Goal: Task Accomplishment & Management: Complete application form

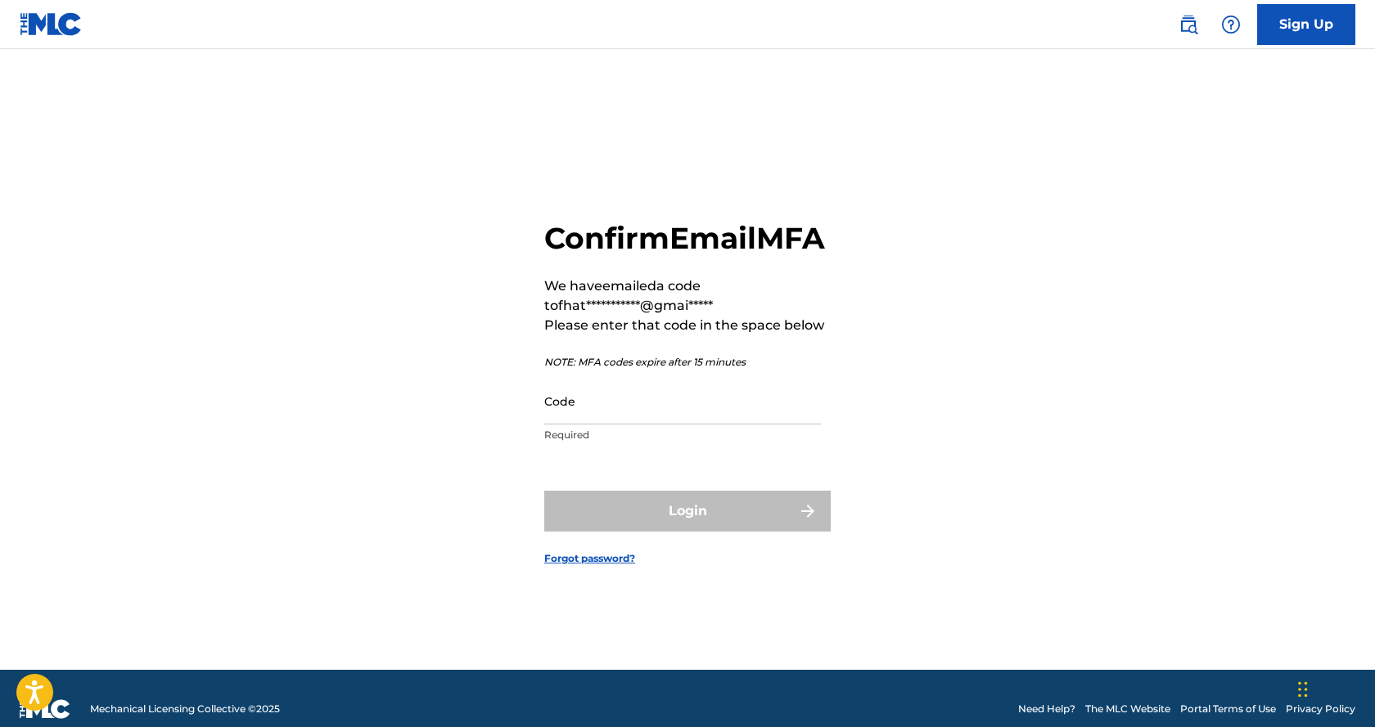
click at [664, 418] on input "Code" at bounding box center [682, 401] width 277 height 47
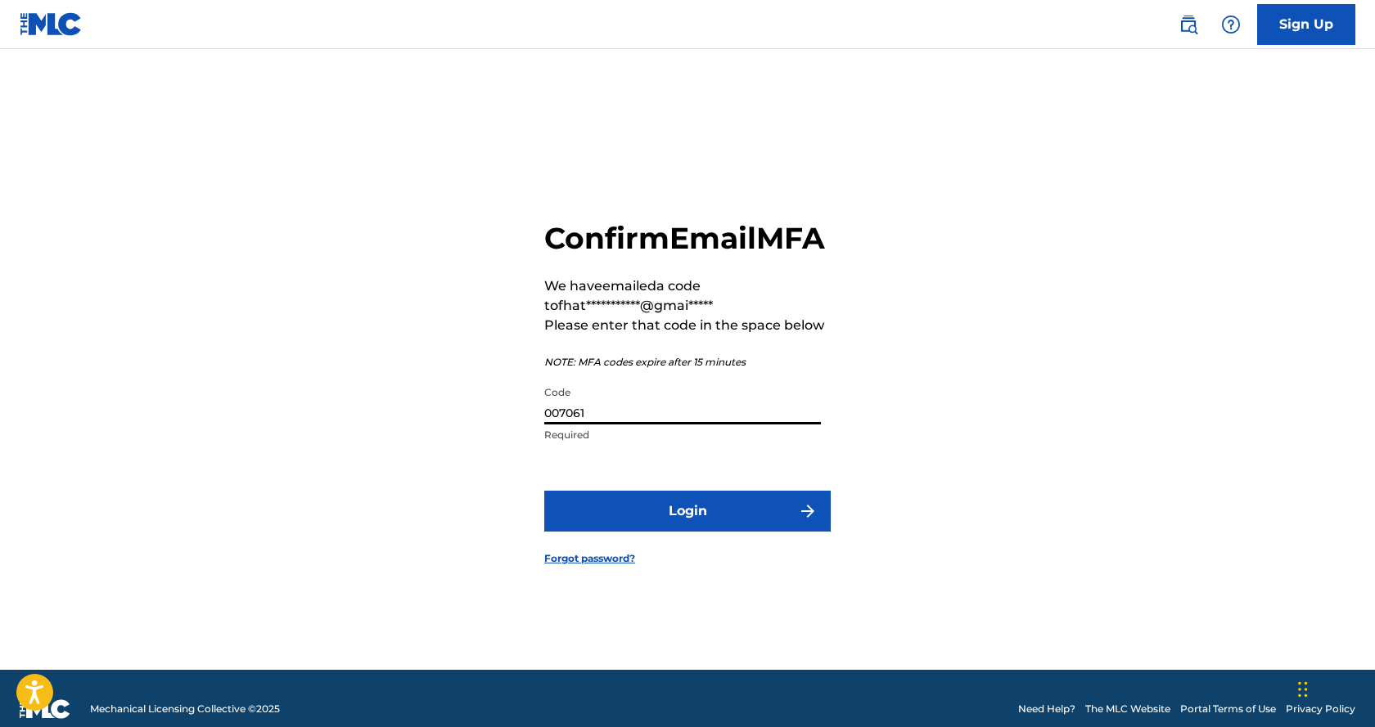
type input "007061"
click at [544, 491] on button "Login" at bounding box center [687, 511] width 286 height 41
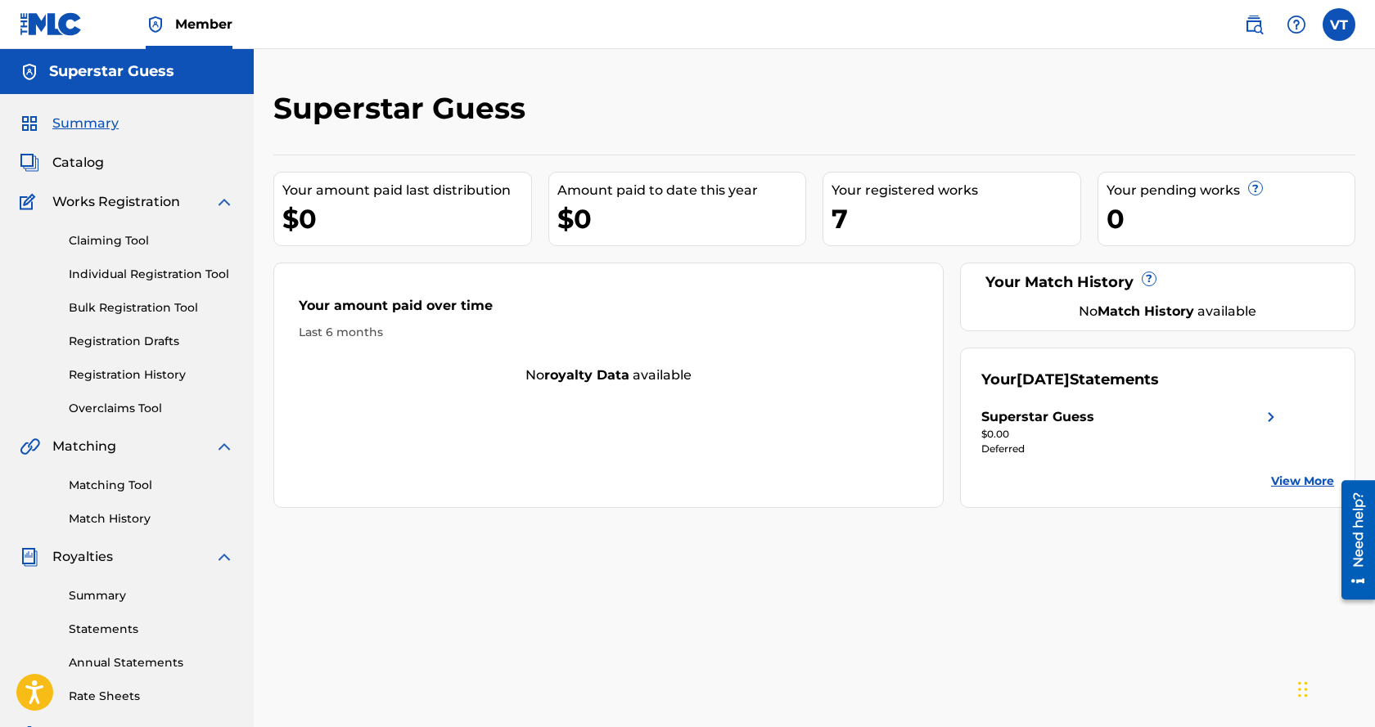
click at [119, 204] on span "Works Registration" at bounding box center [116, 202] width 128 height 20
click at [128, 281] on link "Individual Registration Tool" at bounding box center [151, 274] width 165 height 17
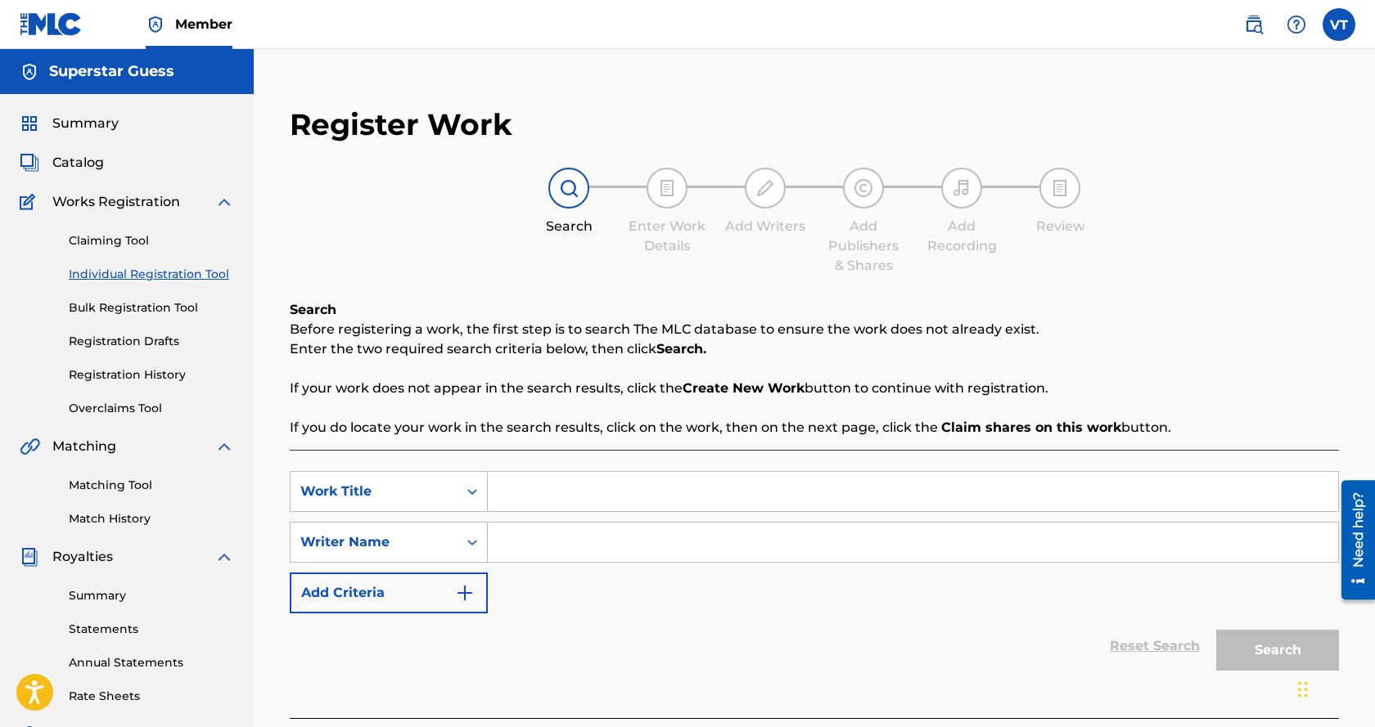
click at [521, 496] on input "Search Form" at bounding box center [913, 491] width 850 height 39
type input "grove side"
click at [549, 544] on input "Search Form" at bounding box center [913, 542] width 850 height 39
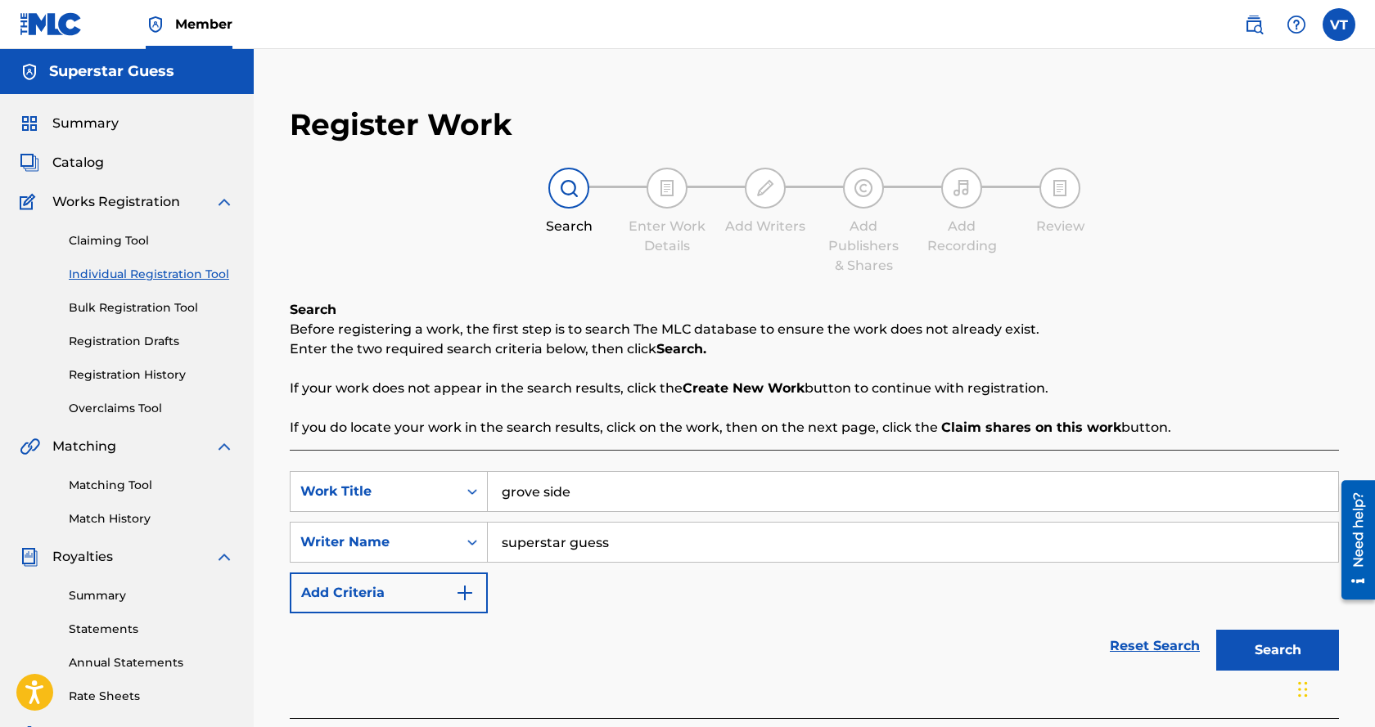
type input "superstar guess"
click at [1286, 650] on button "Search" at bounding box center [1277, 650] width 123 height 41
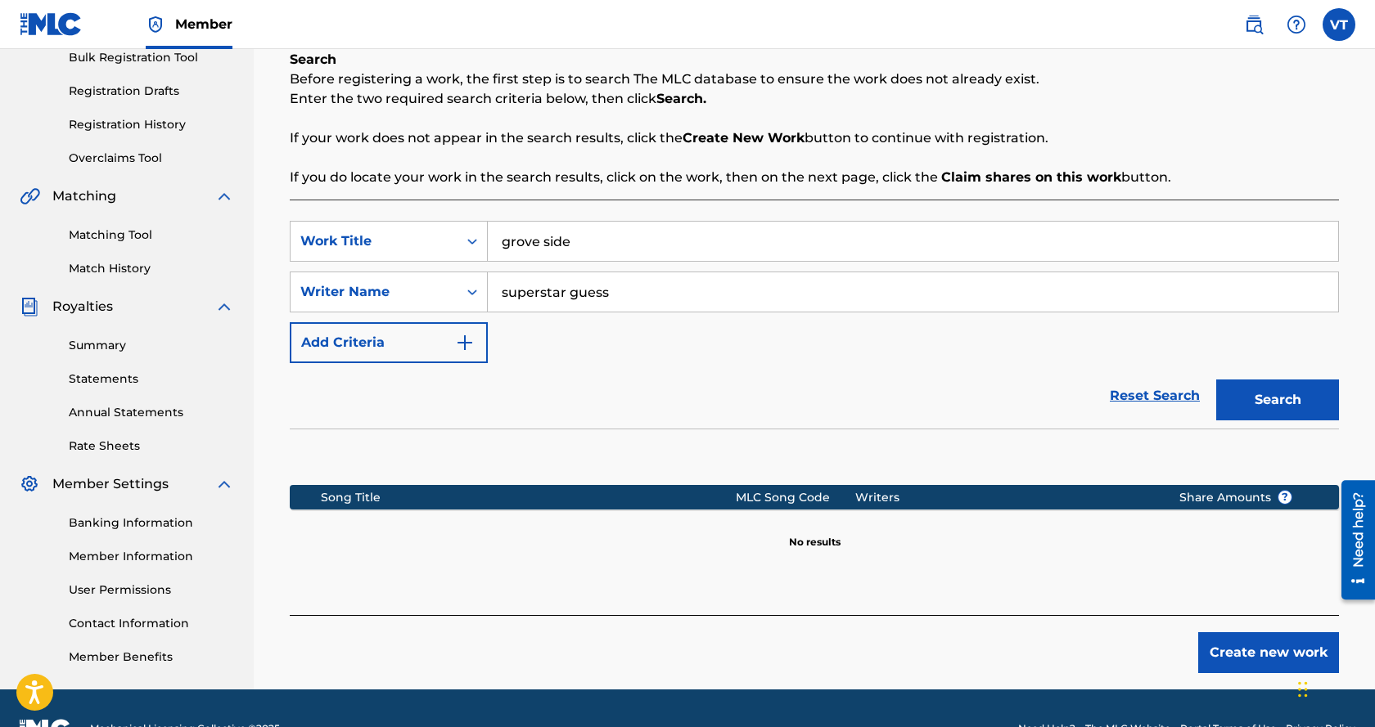
click at [1212, 649] on button "Create new work" at bounding box center [1268, 652] width 141 height 41
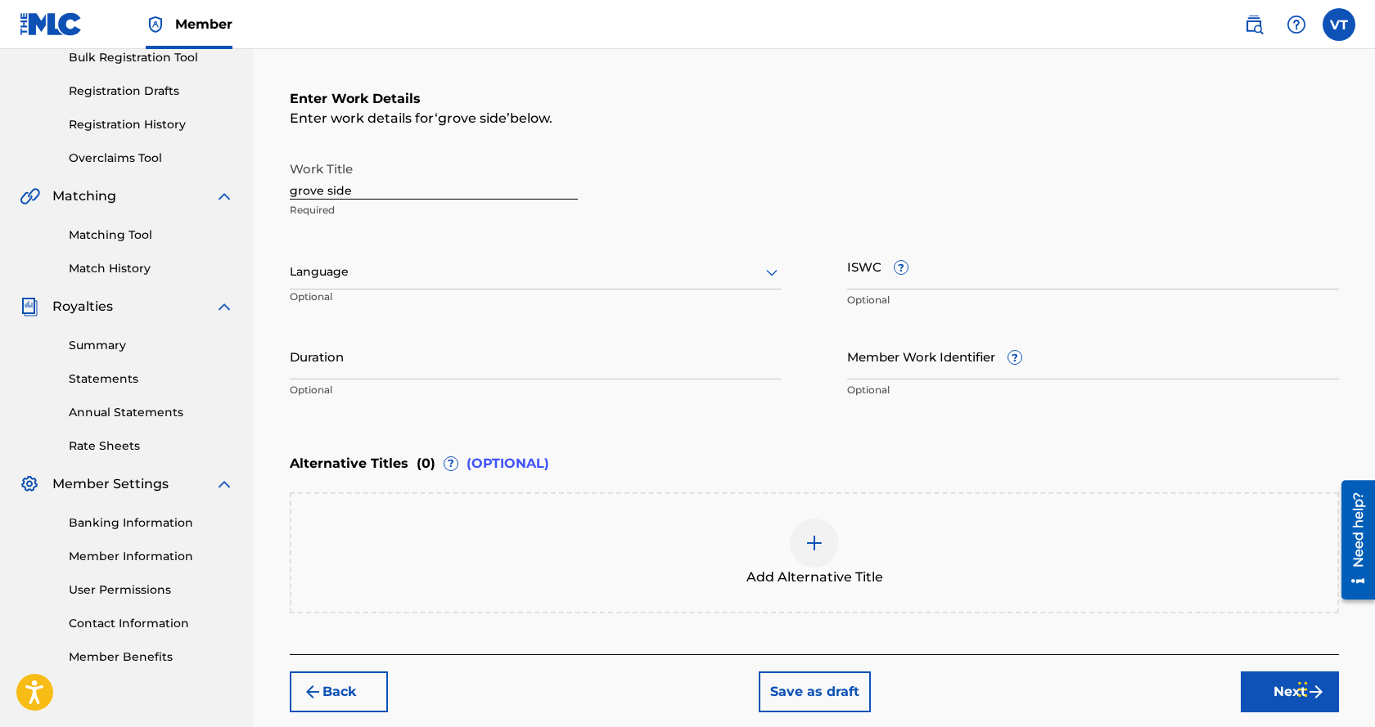
click at [368, 265] on div at bounding box center [536, 272] width 492 height 20
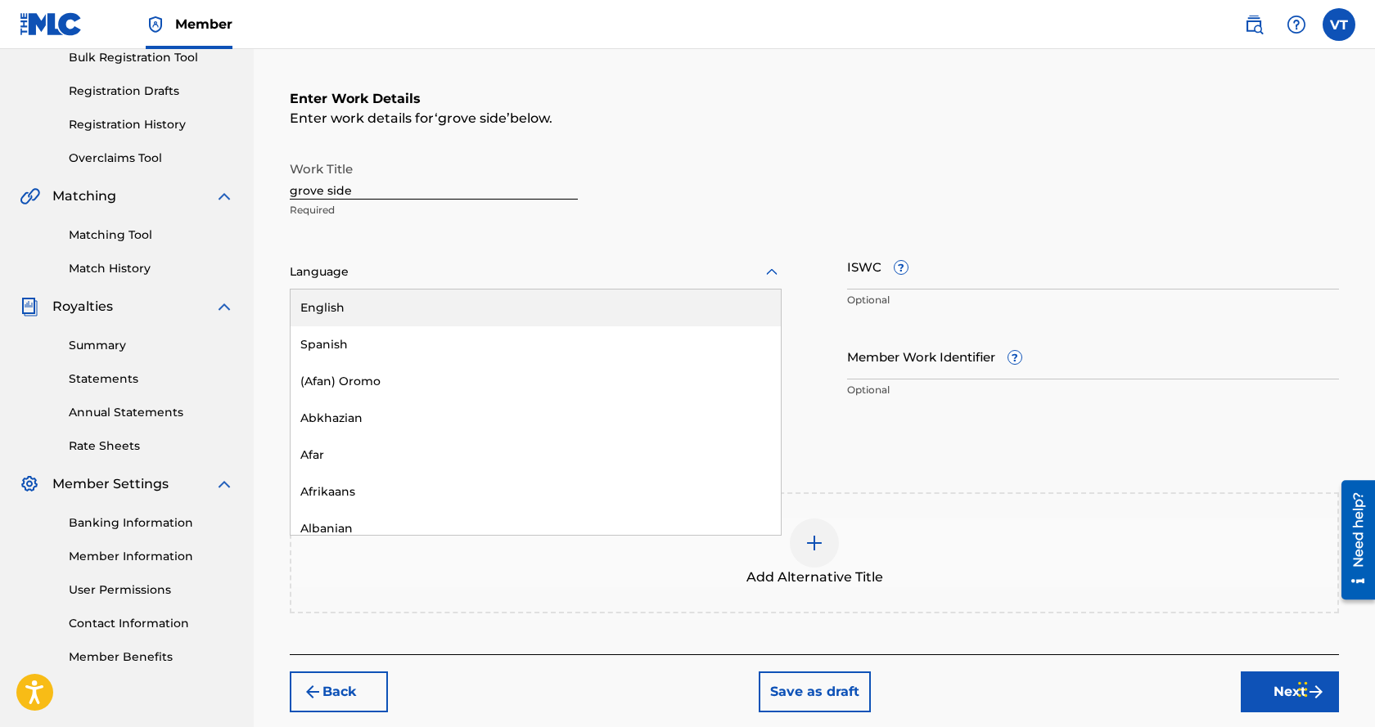
click at [359, 305] on div "English" at bounding box center [535, 308] width 490 height 37
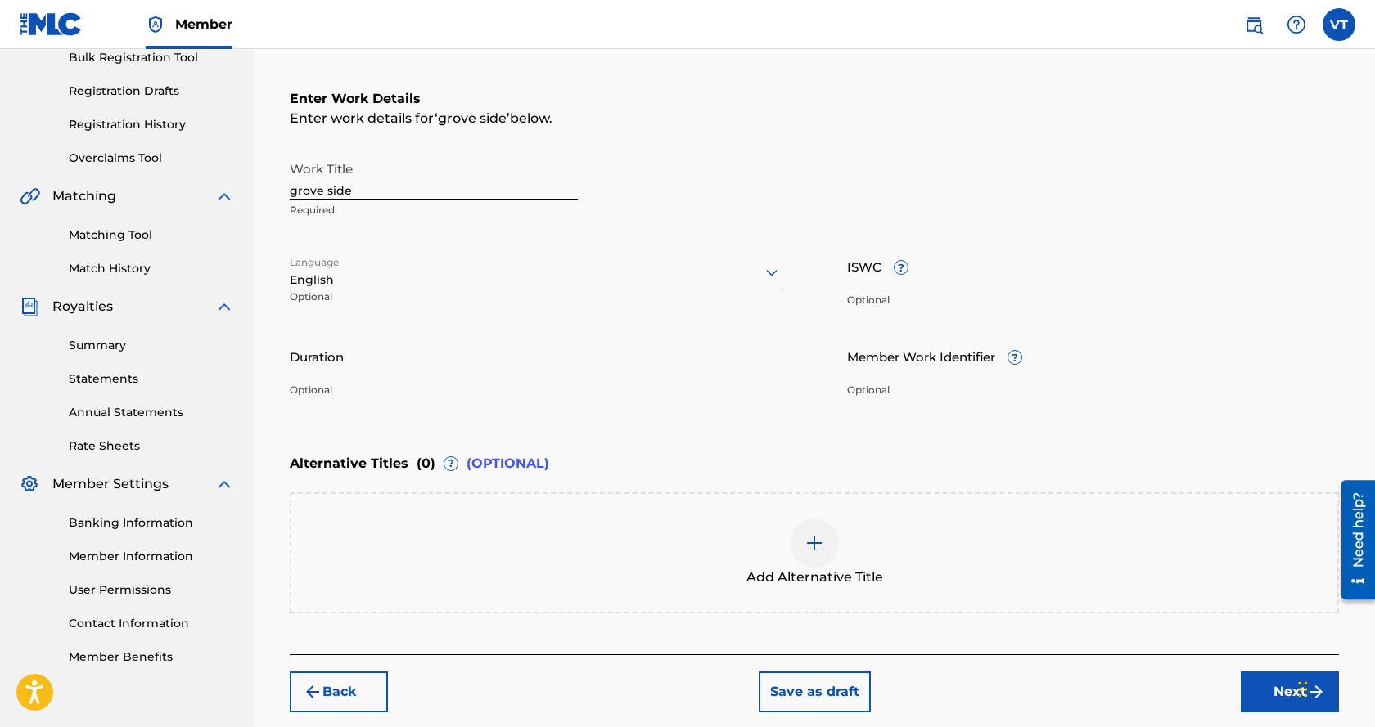
click at [1285, 690] on button "Next" at bounding box center [1289, 692] width 98 height 41
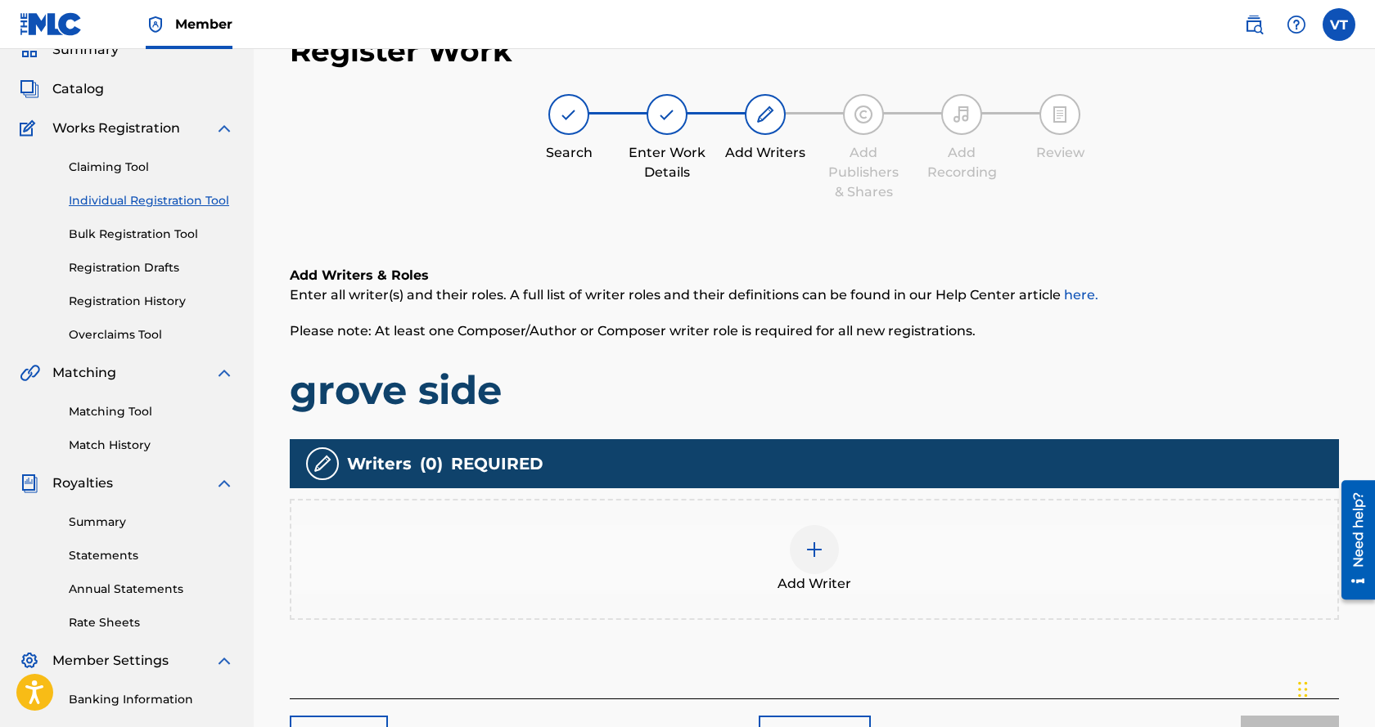
scroll to position [287, 0]
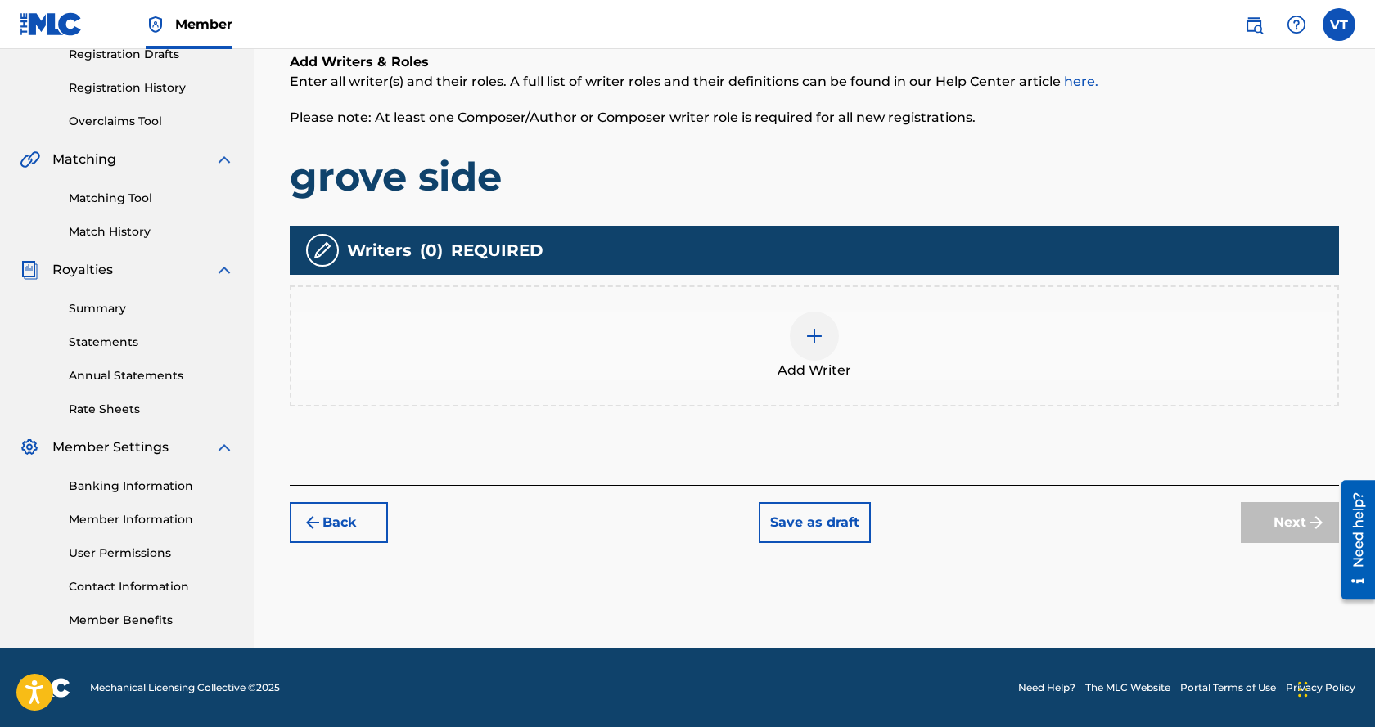
click at [816, 346] on div at bounding box center [814, 336] width 49 height 49
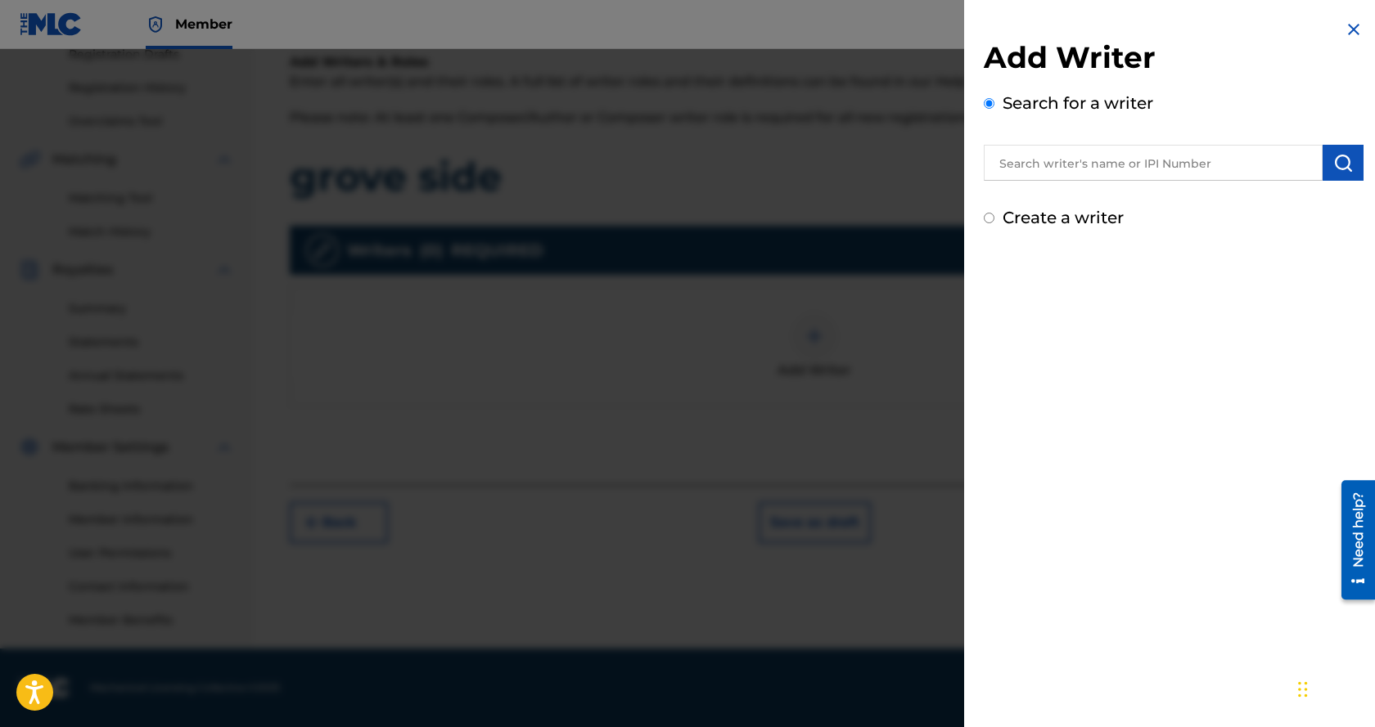
click at [1059, 169] on input "text" at bounding box center [1152, 163] width 339 height 36
type input "superstar guess"
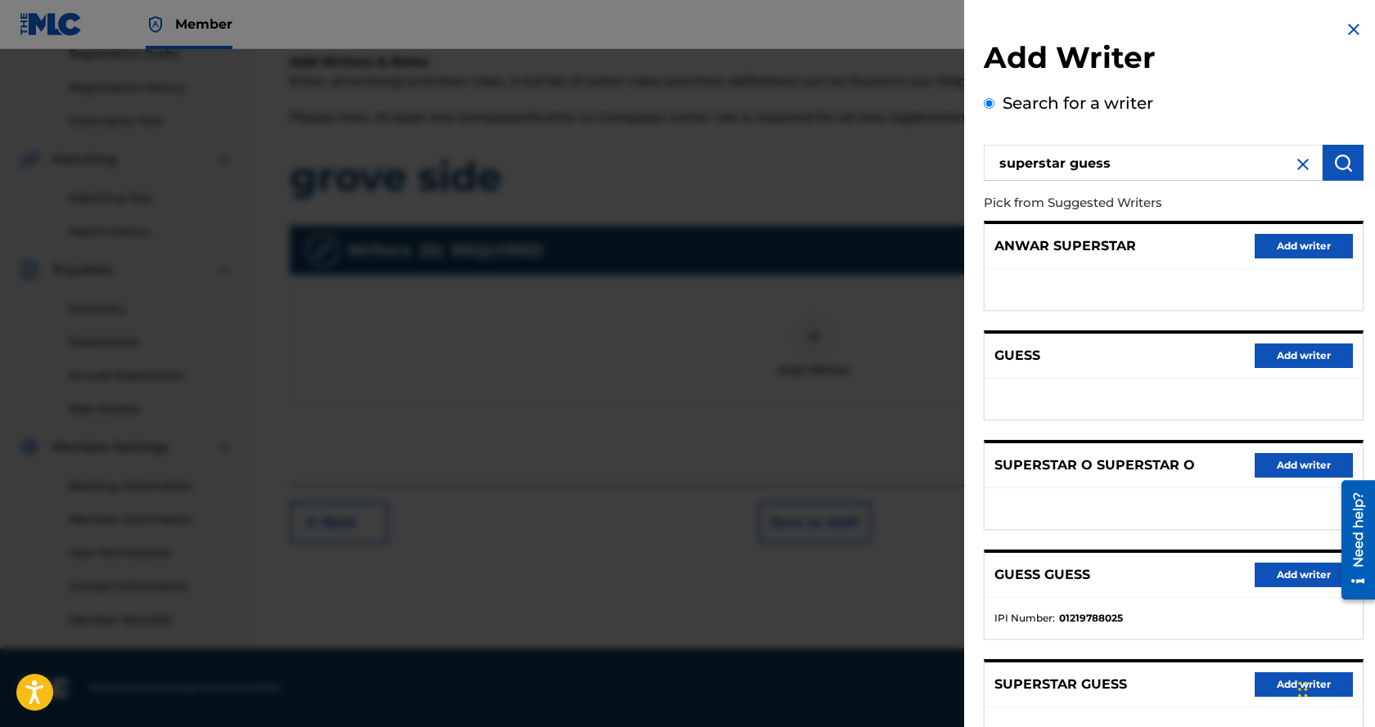
click at [1270, 680] on button "Add writer" at bounding box center [1303, 685] width 98 height 25
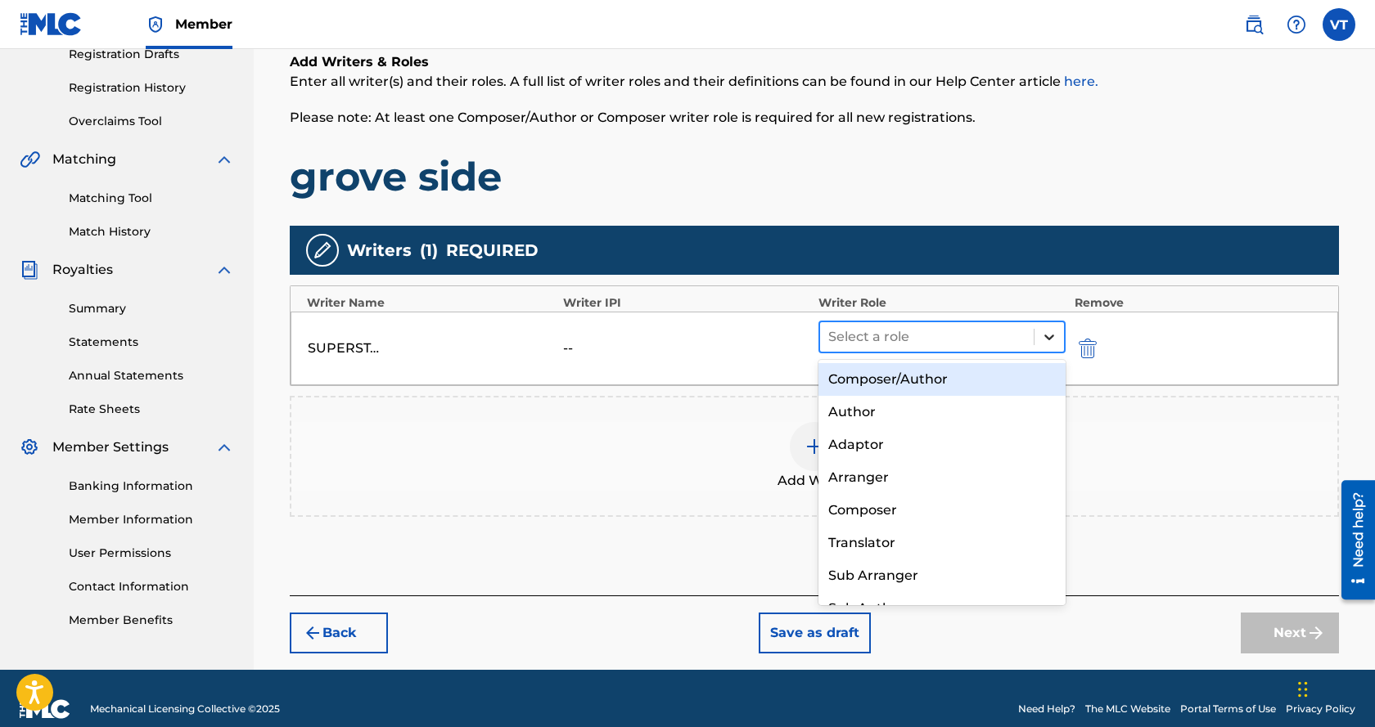
click at [1044, 345] on div at bounding box center [1048, 336] width 29 height 29
click at [972, 380] on div "Composer/Author" at bounding box center [941, 379] width 247 height 33
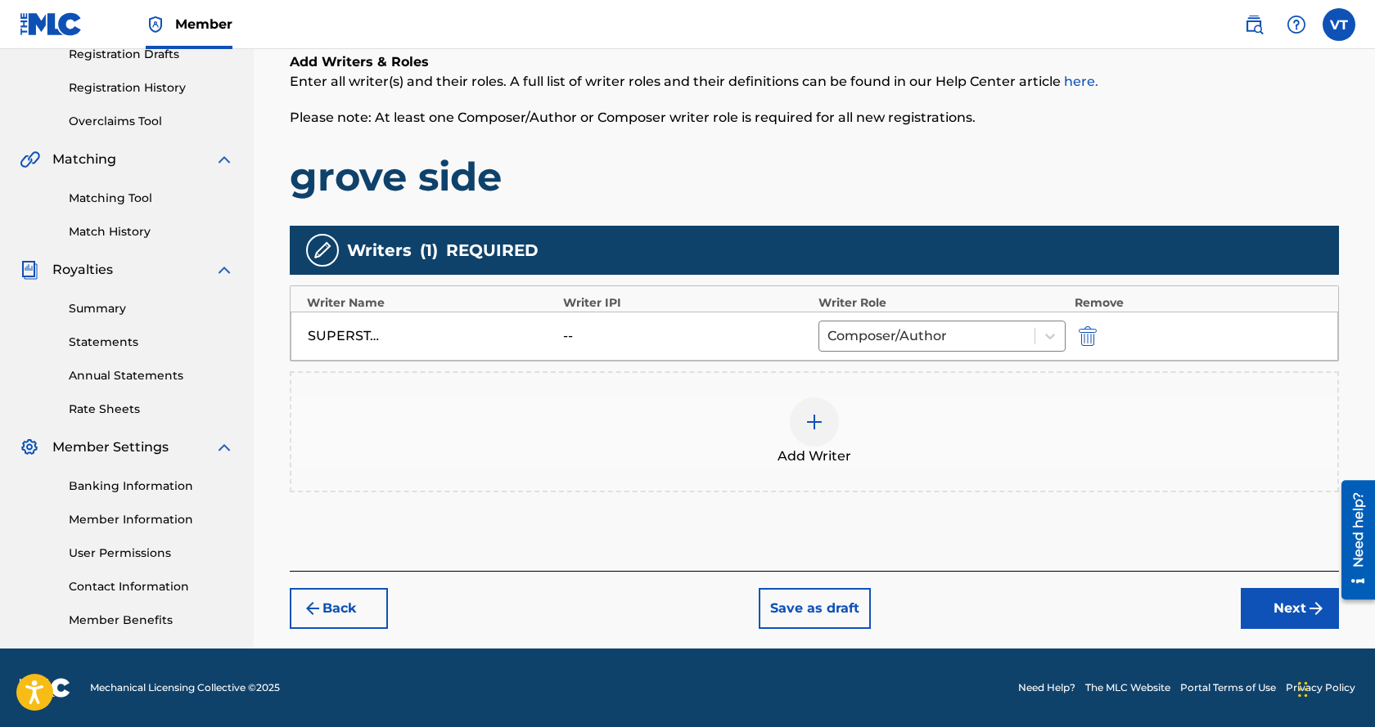
click at [1285, 610] on button "Next" at bounding box center [1289, 608] width 98 height 41
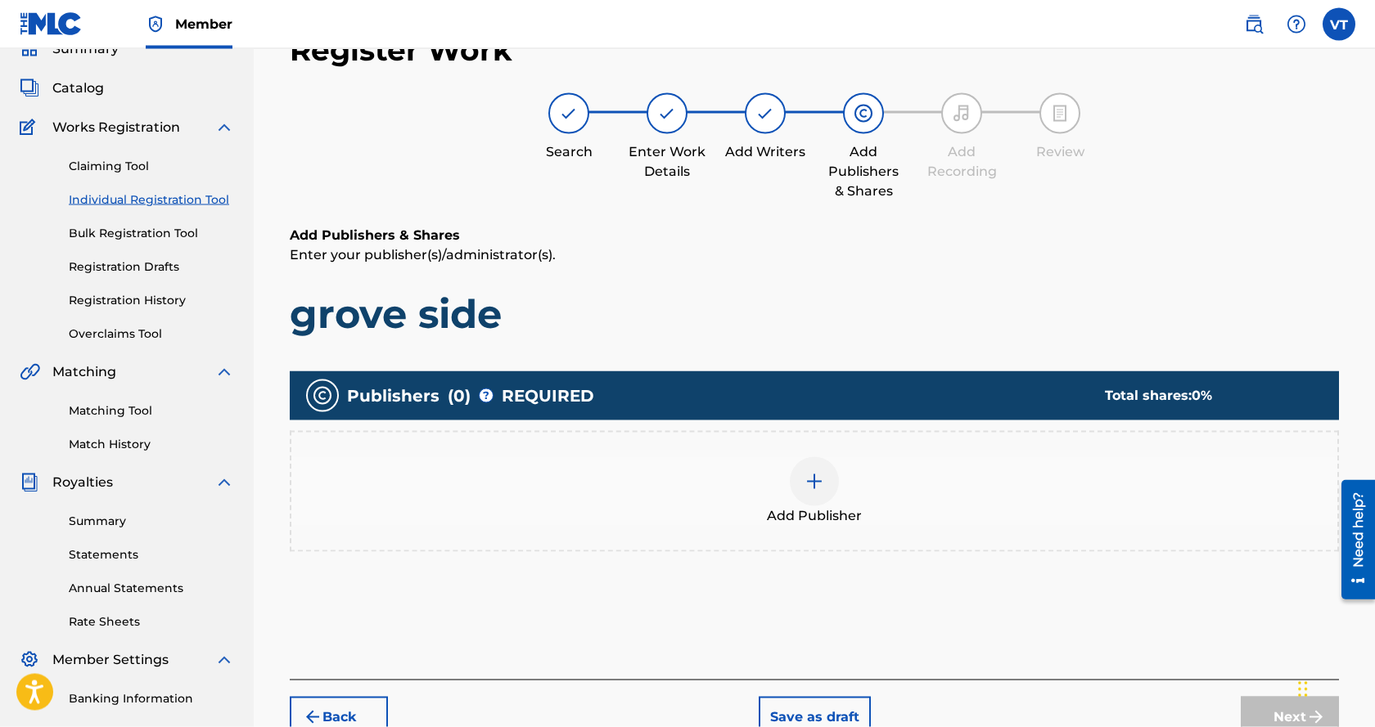
scroll to position [74, 0]
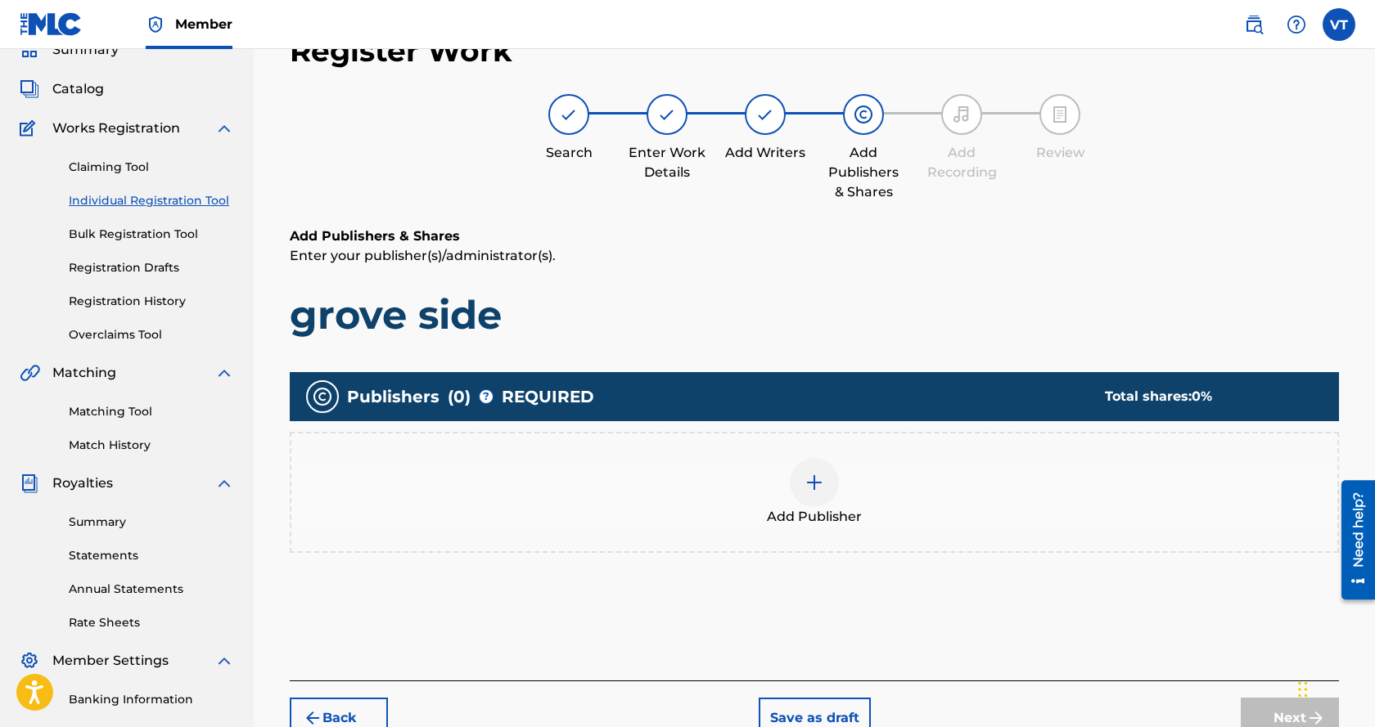
click at [822, 479] on img at bounding box center [814, 483] width 20 height 20
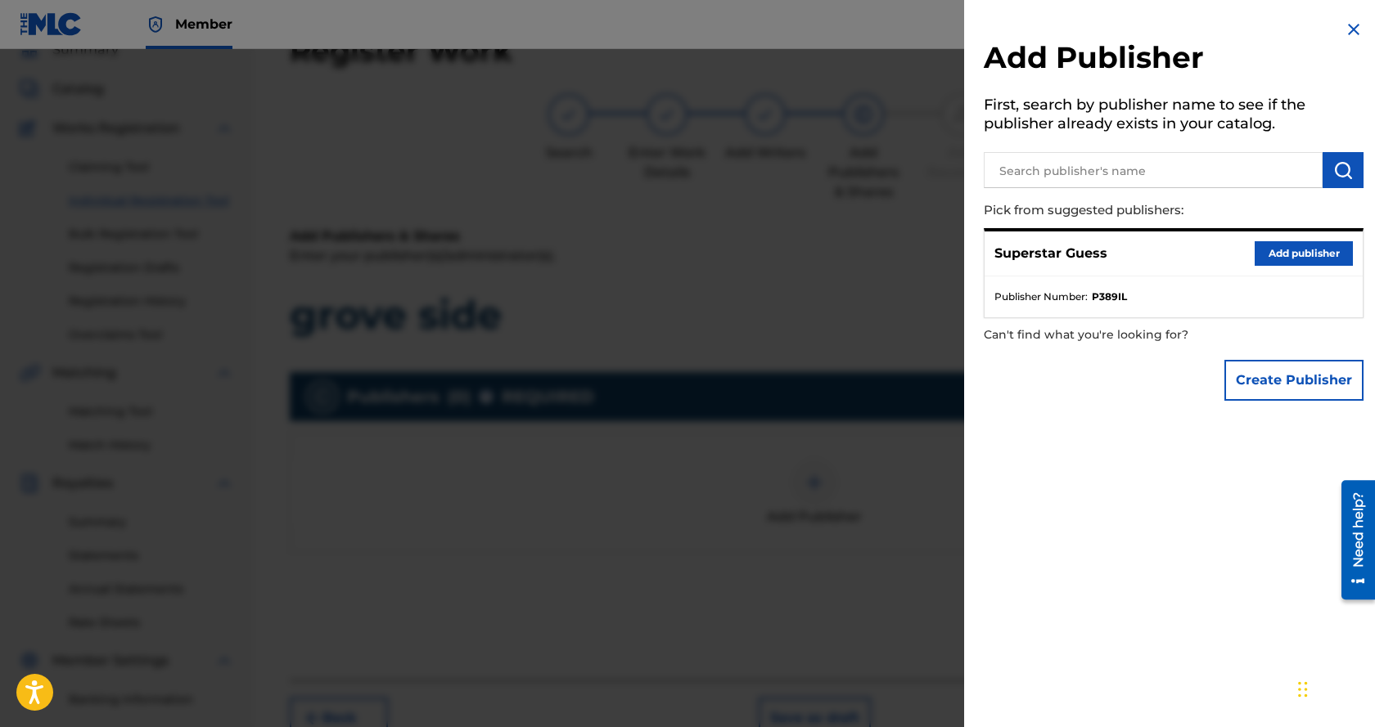
click at [1257, 256] on button "Add publisher" at bounding box center [1303, 253] width 98 height 25
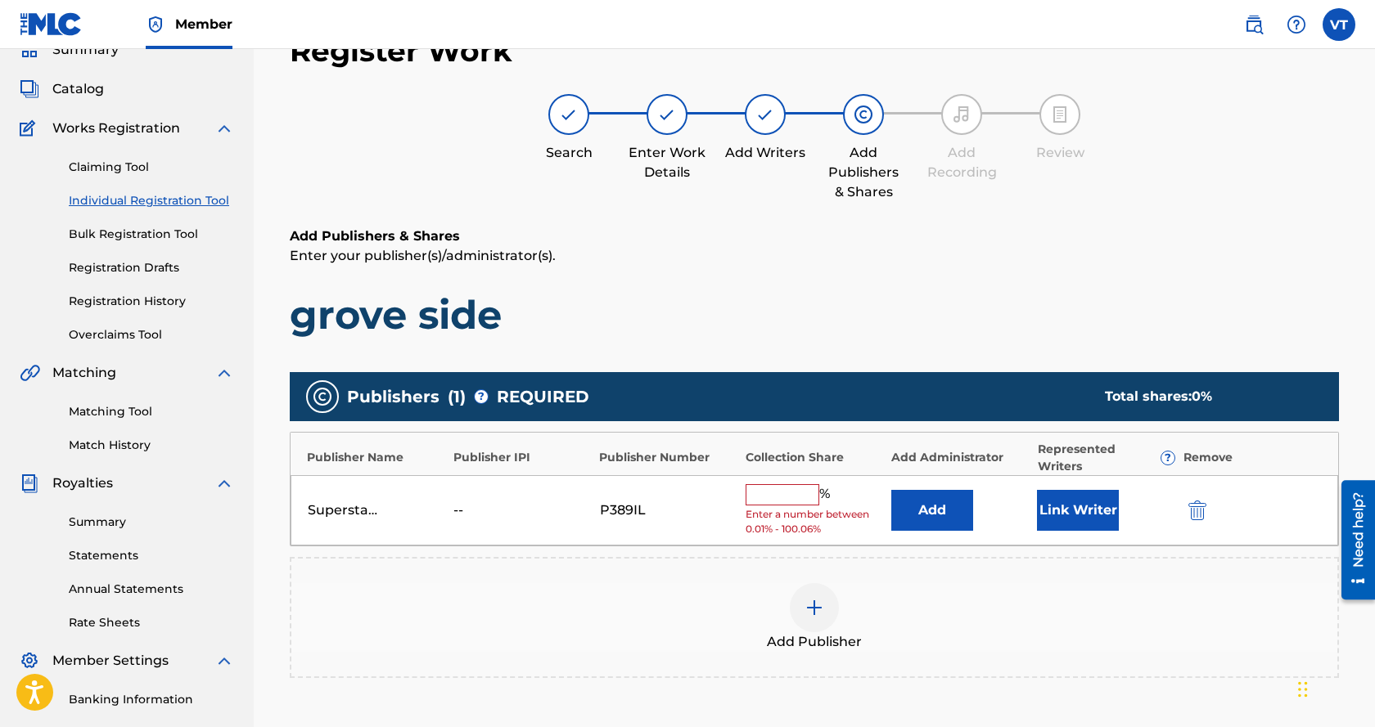
click at [770, 489] on input "text" at bounding box center [782, 494] width 74 height 21
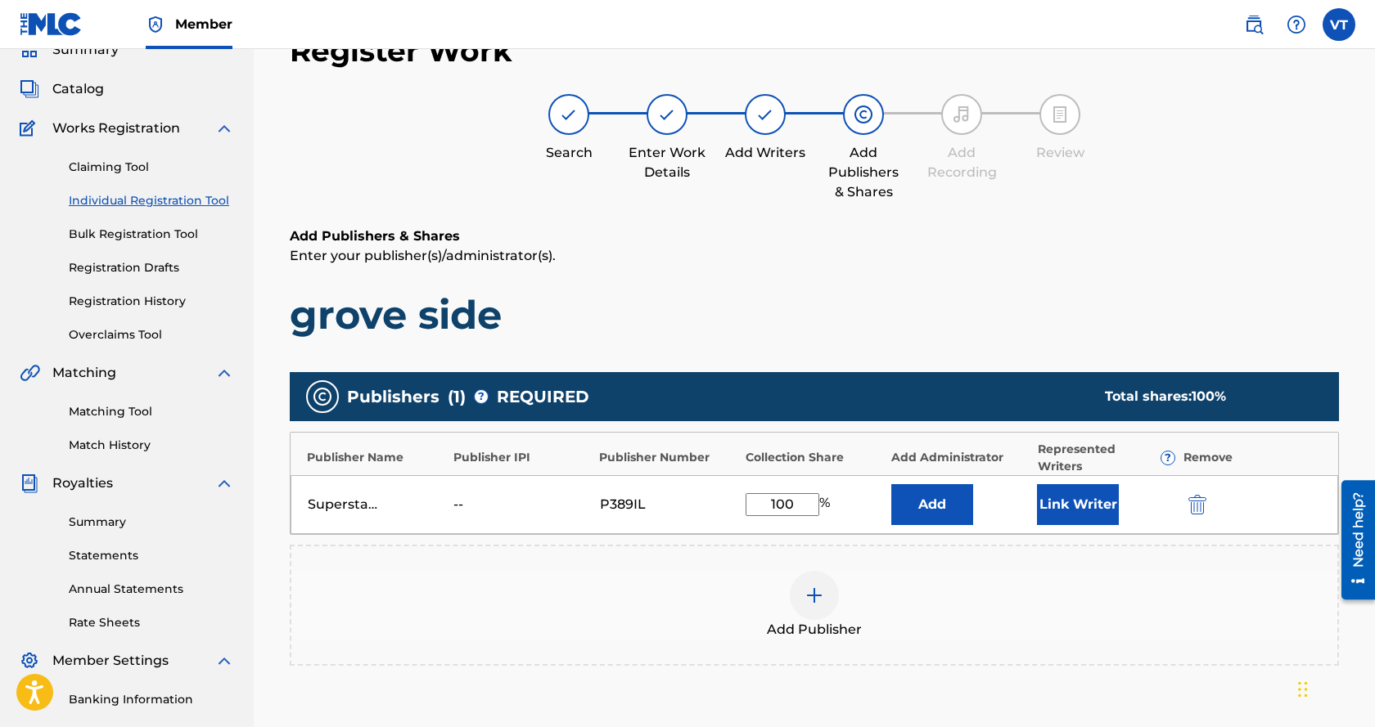
scroll to position [241, 0]
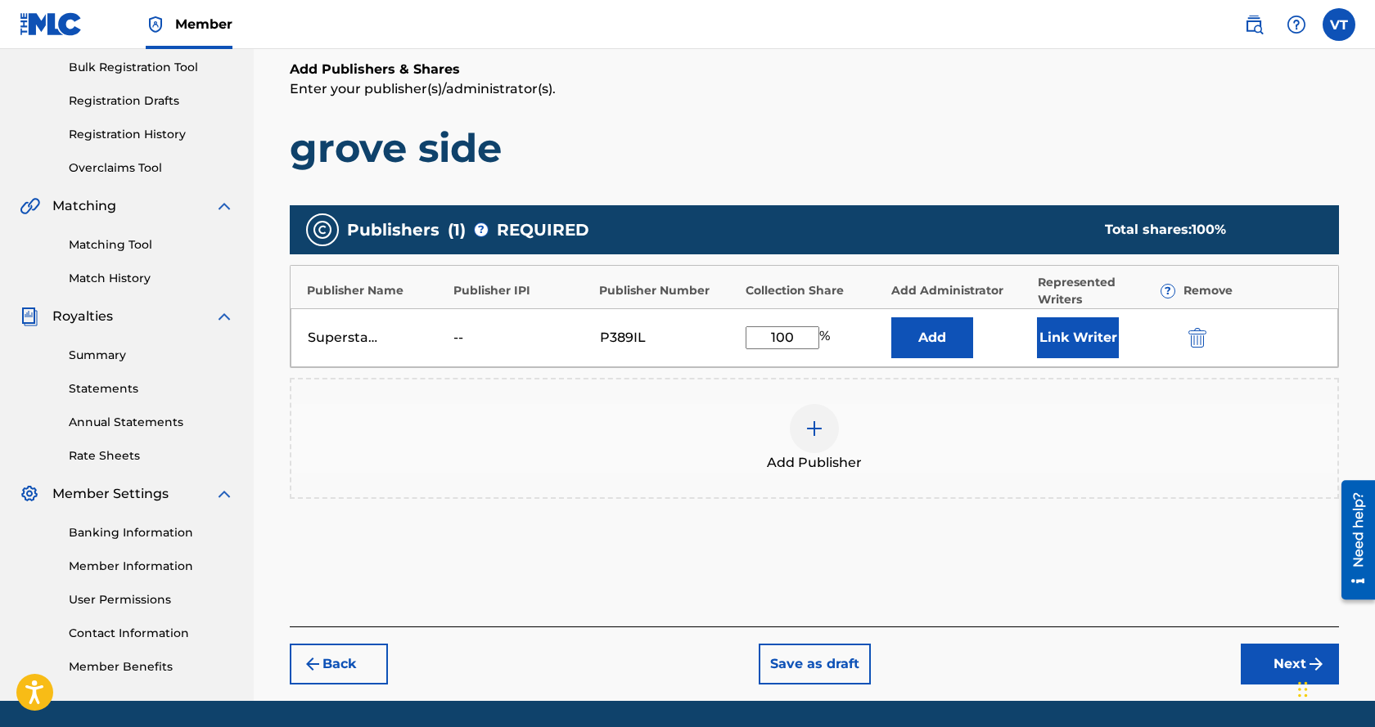
type input "100"
click at [1287, 672] on button "Next" at bounding box center [1289, 664] width 98 height 41
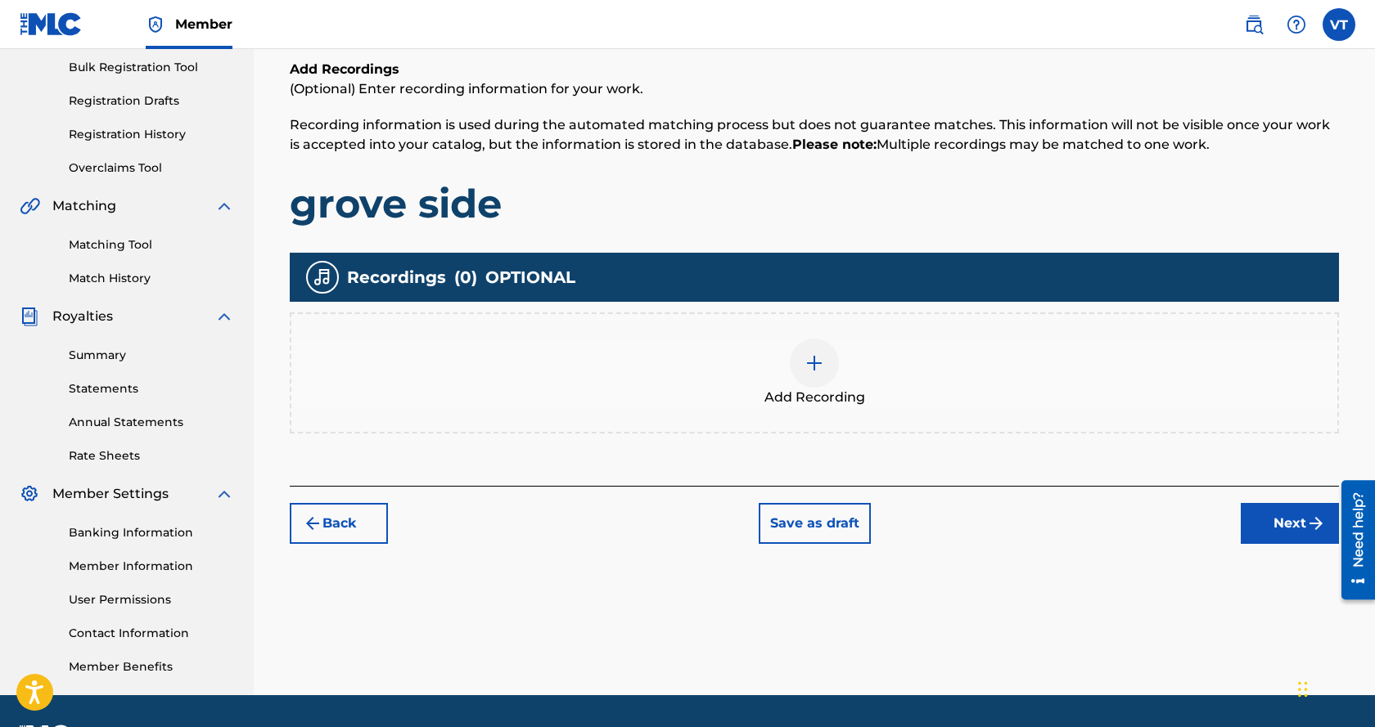
click at [1252, 524] on button "Next" at bounding box center [1289, 523] width 98 height 41
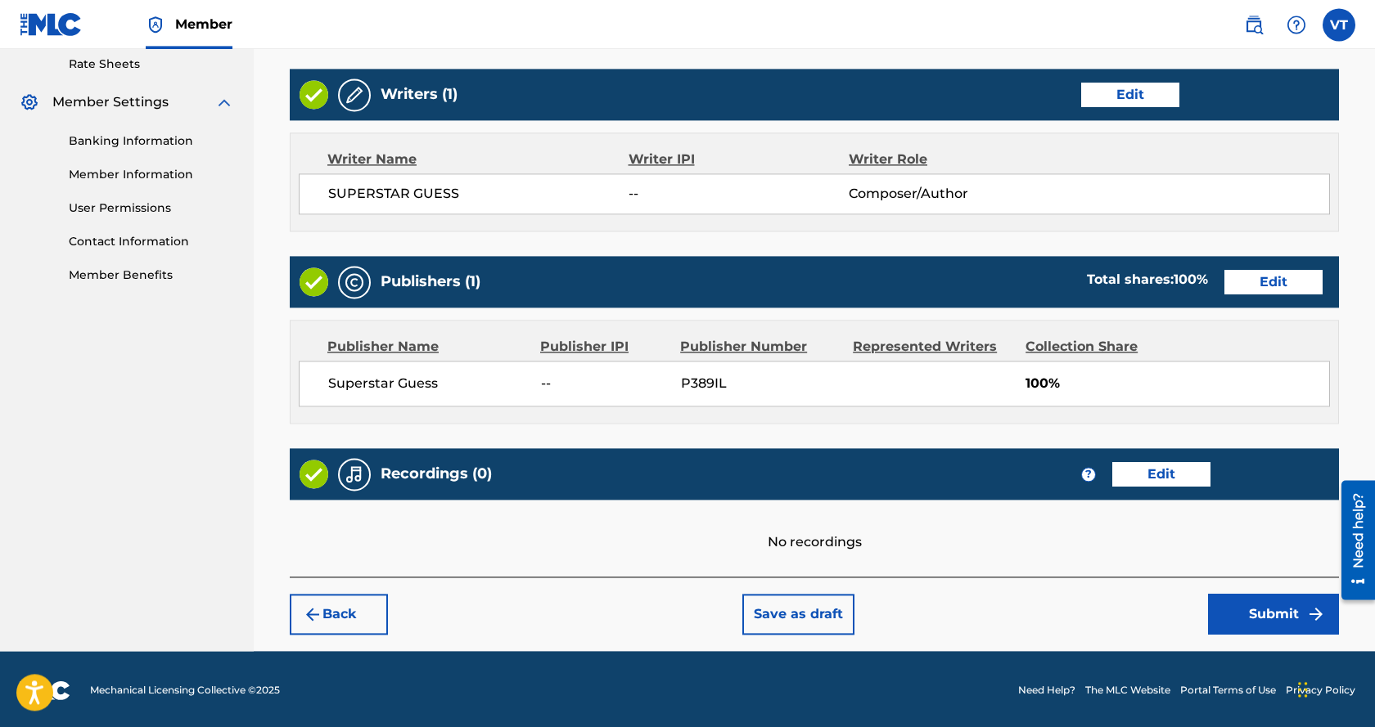
scroll to position [635, 0]
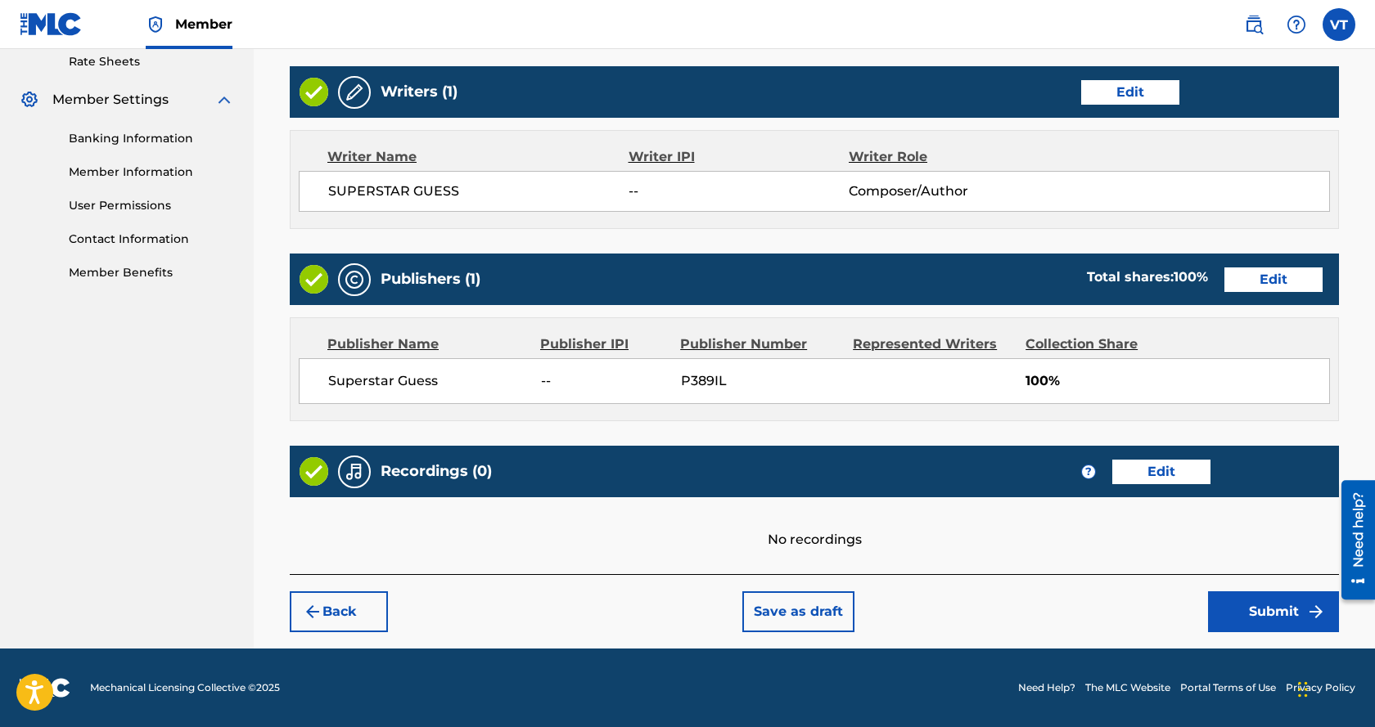
click at [1276, 627] on button "Submit" at bounding box center [1273, 612] width 131 height 41
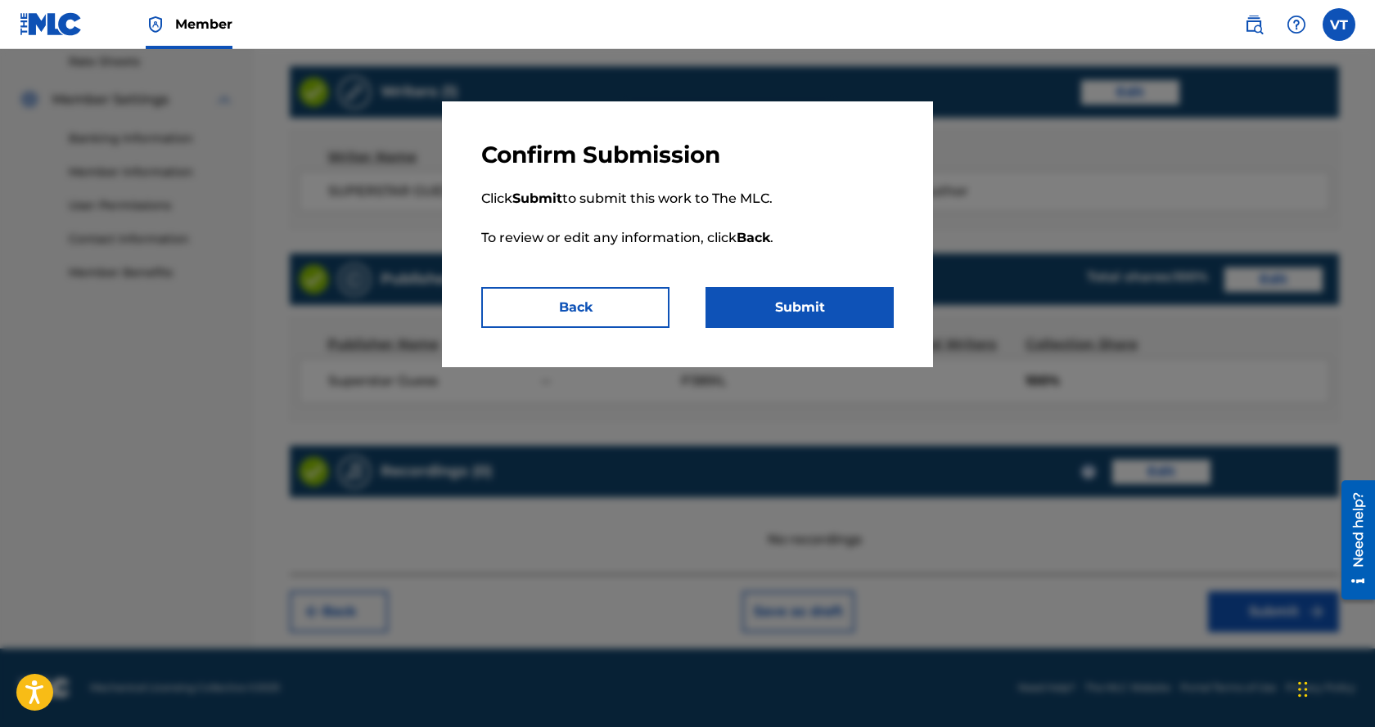
click at [803, 299] on button "Submit" at bounding box center [799, 307] width 188 height 41
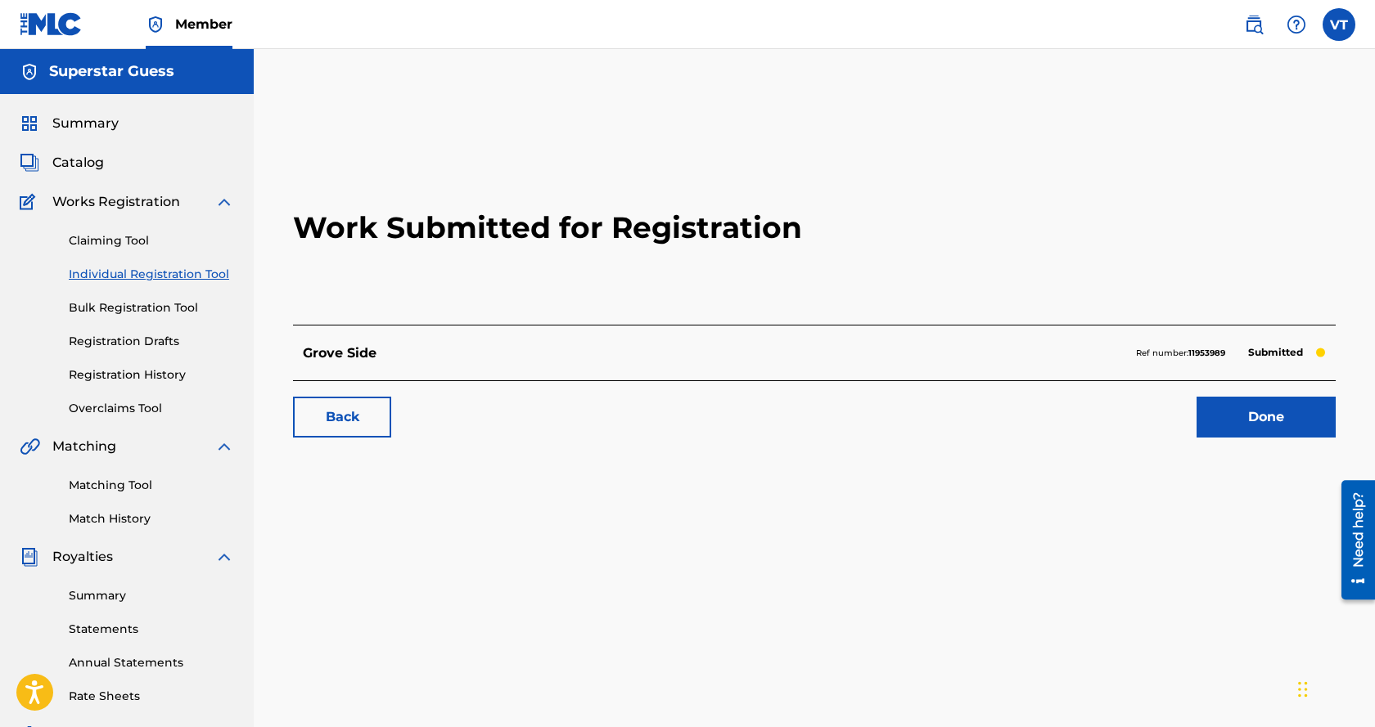
click at [1248, 415] on link "Done" at bounding box center [1265, 417] width 139 height 41
